Goal: Task Accomplishment & Management: Manage account settings

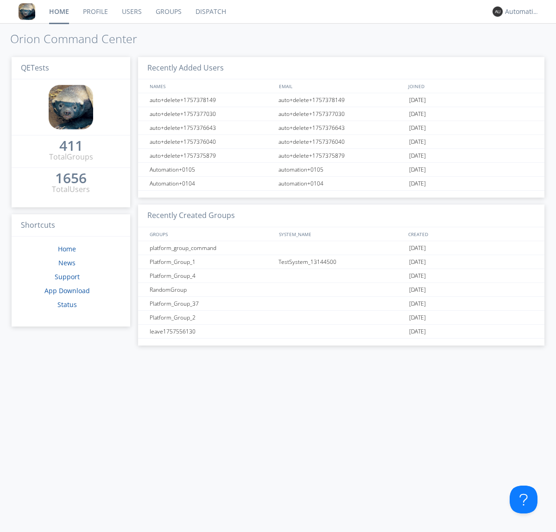
click at [131, 12] on link "Users" at bounding box center [132, 11] width 34 height 23
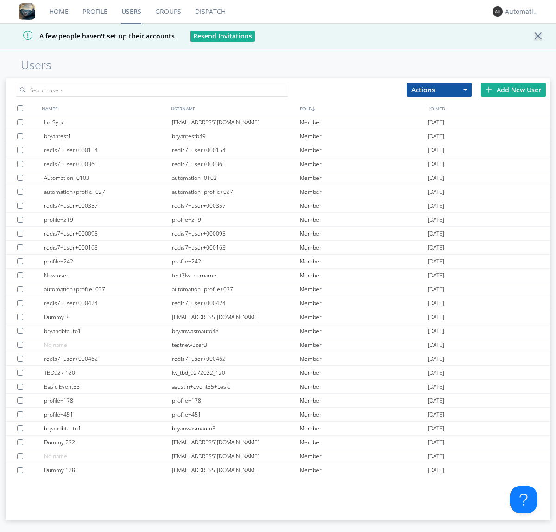
click at [514, 89] on div "Add New User" at bounding box center [513, 90] width 65 height 14
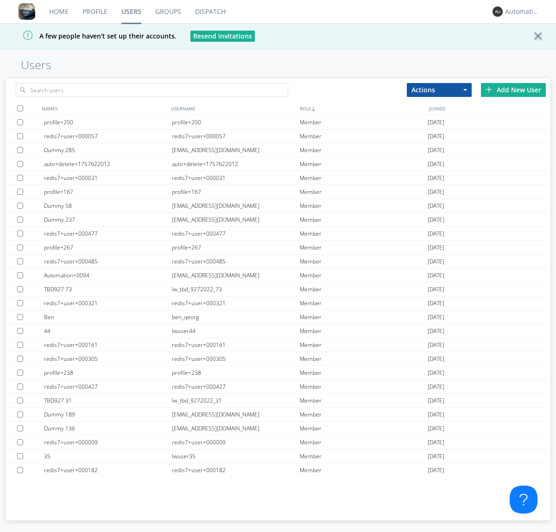
click at [168, 12] on link "Groups" at bounding box center [168, 11] width 40 height 23
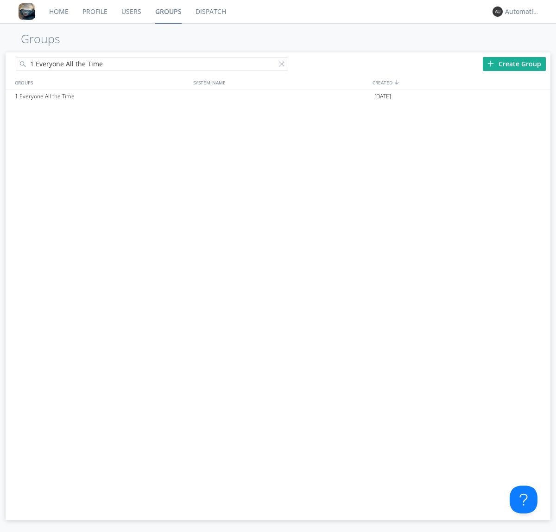
type input "1 Everyone All the Time"
click at [102, 96] on div "1 Everyone All the Time" at bounding box center [102, 96] width 179 height 14
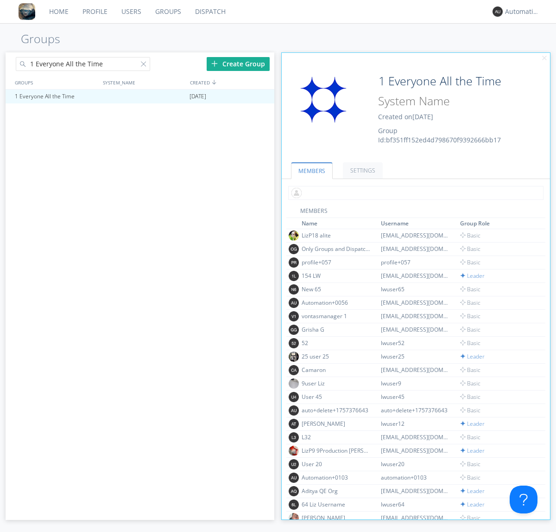
click at [414, 192] on input "text" at bounding box center [415, 193] width 255 height 14
type input "auto+delete+1757622012"
click at [131, 12] on link "Users" at bounding box center [132, 11] width 34 height 23
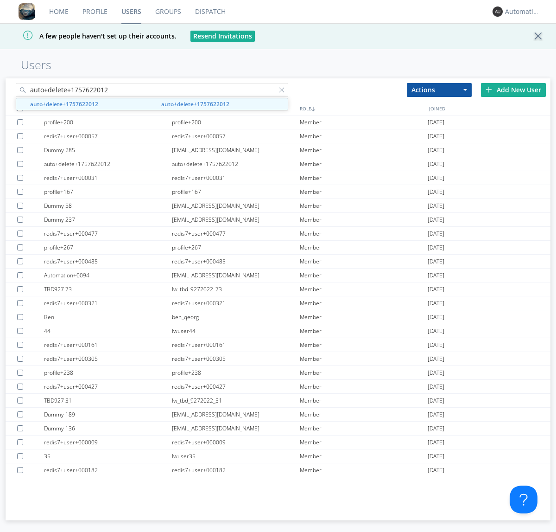
type input "auto+delete+1757622012"
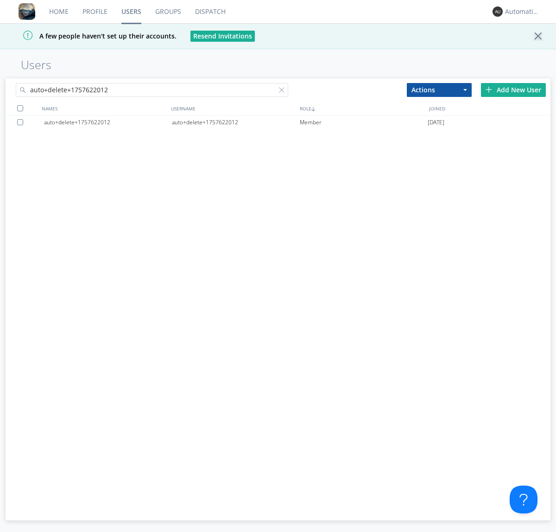
click at [236, 122] on div "auto+delete+1757622012" at bounding box center [236, 122] width 128 height 14
click at [284, 91] on div at bounding box center [283, 91] width 9 height 9
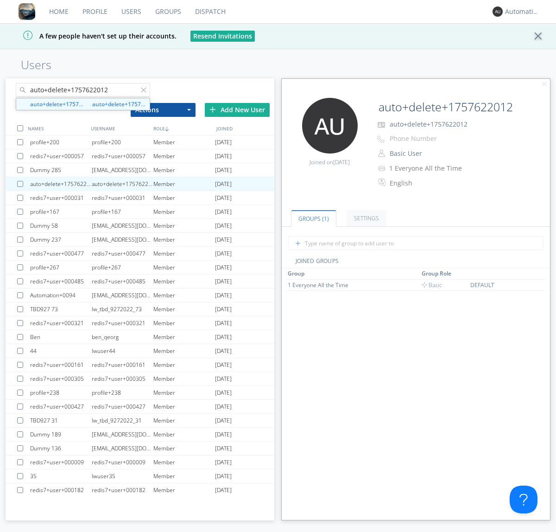
type input "auto+delete+1757622012"
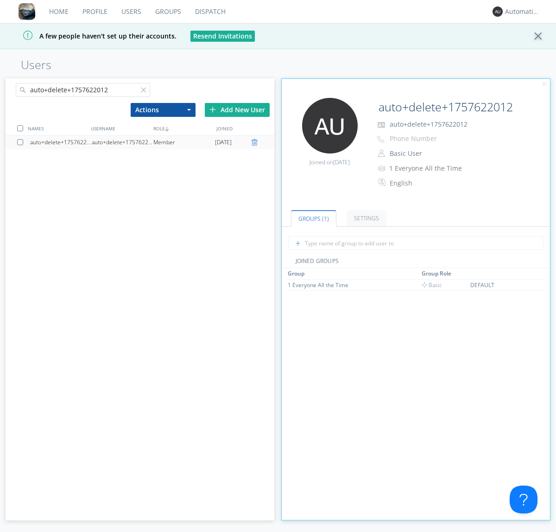
click at [256, 142] on div at bounding box center [255, 142] width 9 height 7
